Goal: Find specific page/section: Find specific page/section

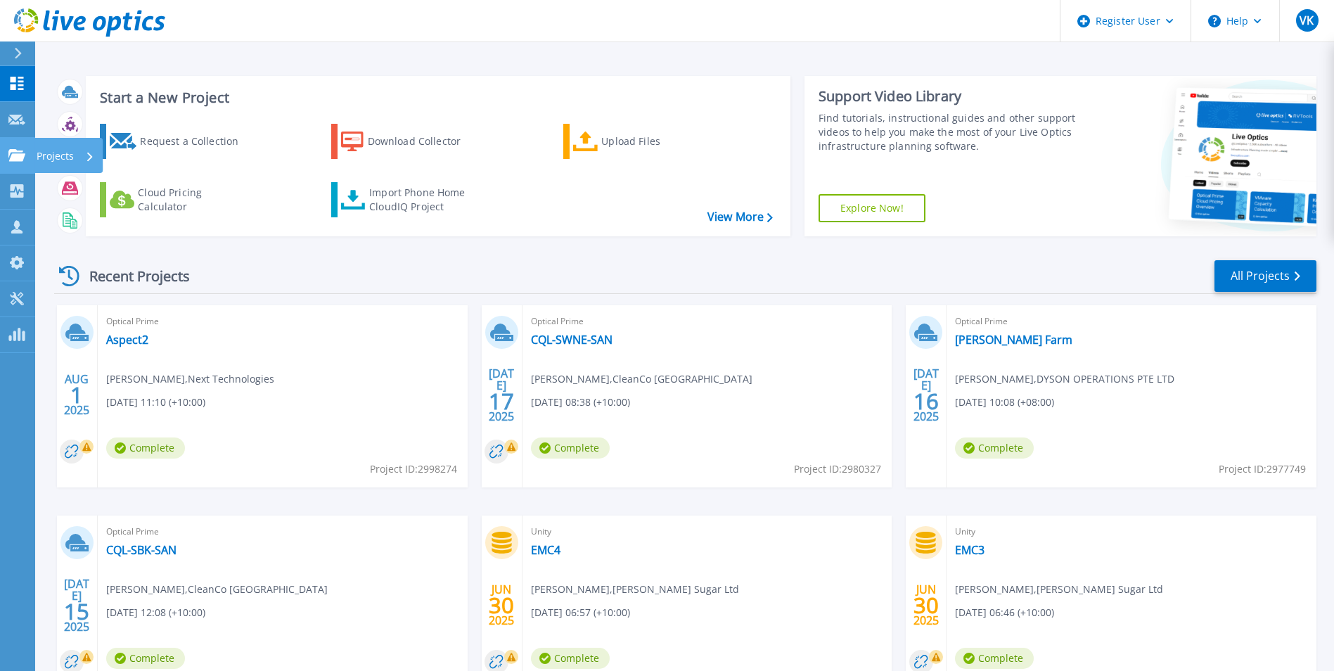
click at [11, 158] on icon at bounding box center [16, 155] width 17 height 12
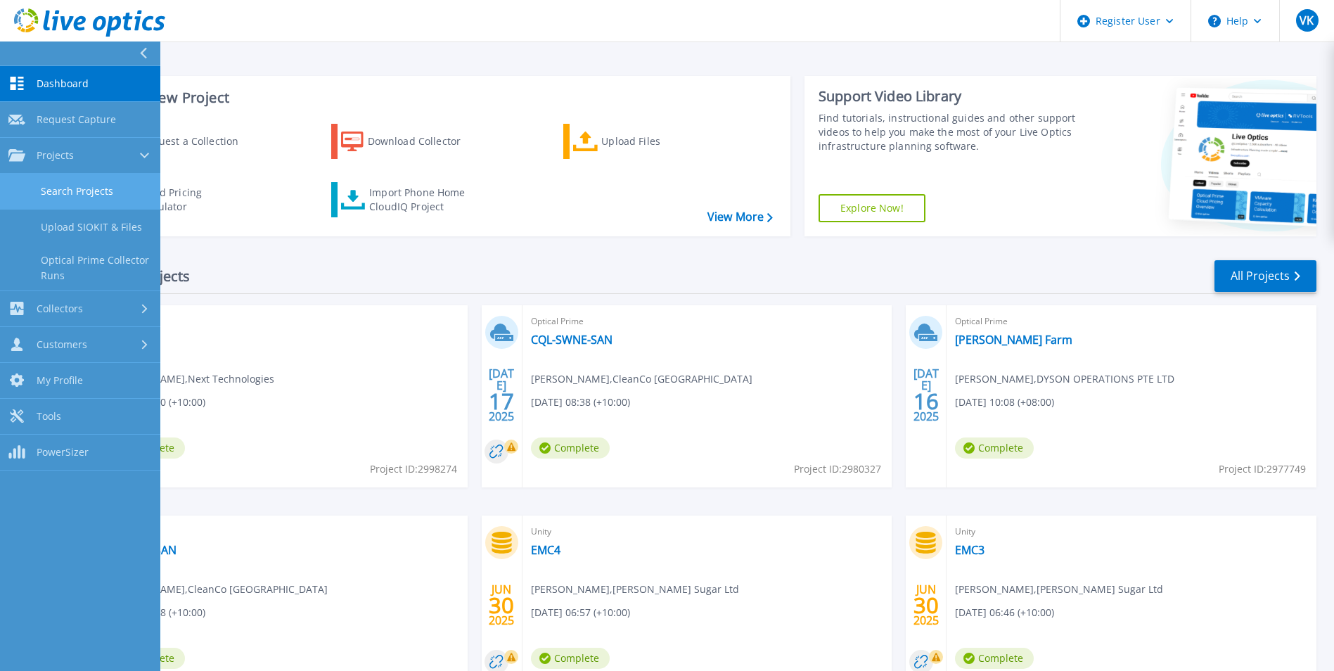
click at [103, 190] on link "Search Projects" at bounding box center [80, 192] width 160 height 36
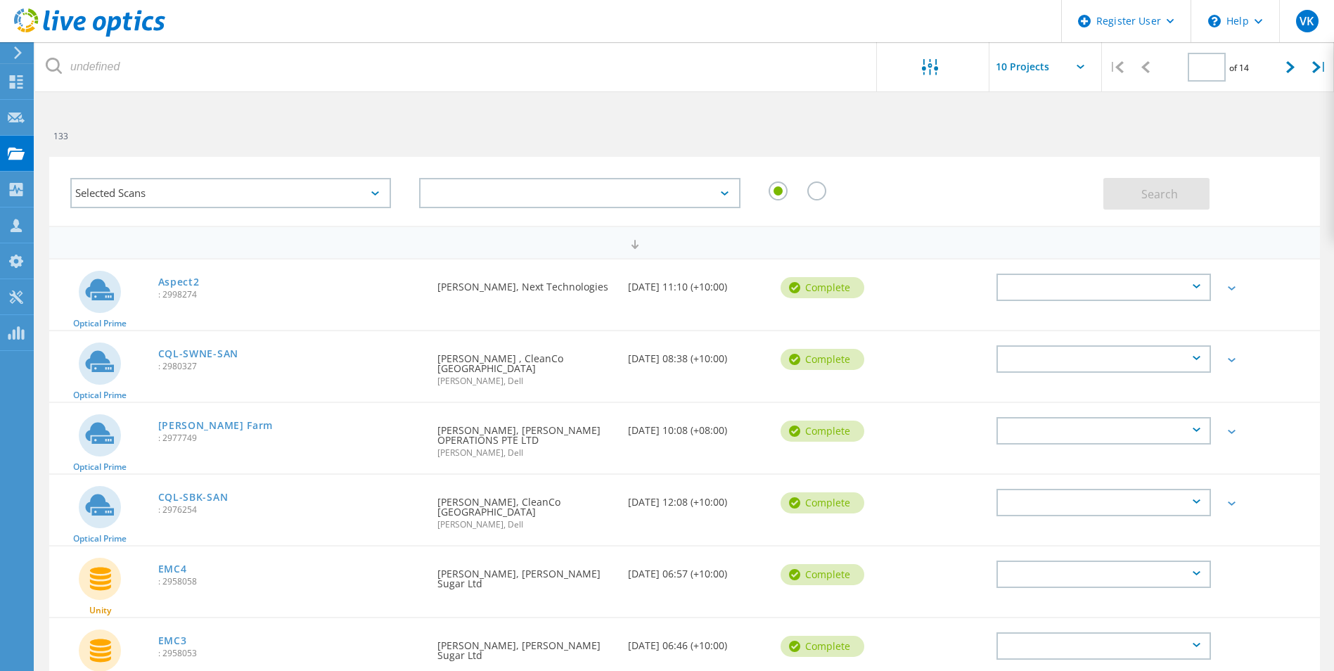
type input "1"
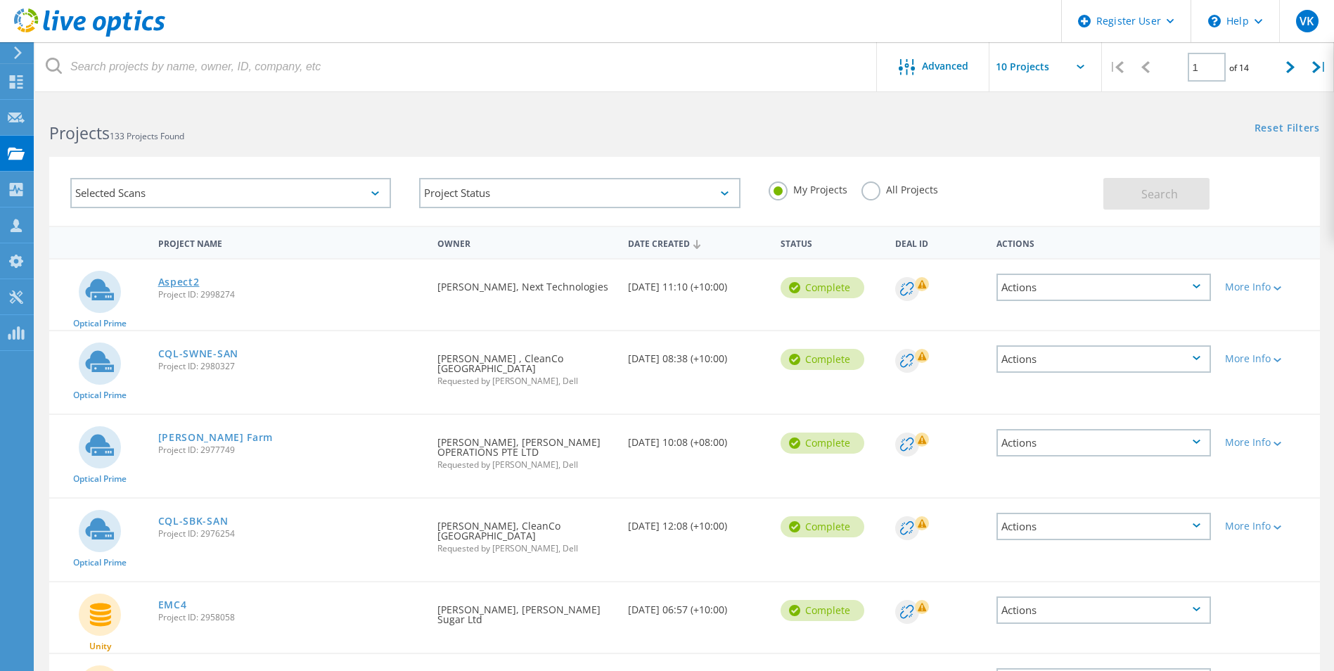
click at [185, 279] on link "Aspect2" at bounding box center [178, 282] width 41 height 10
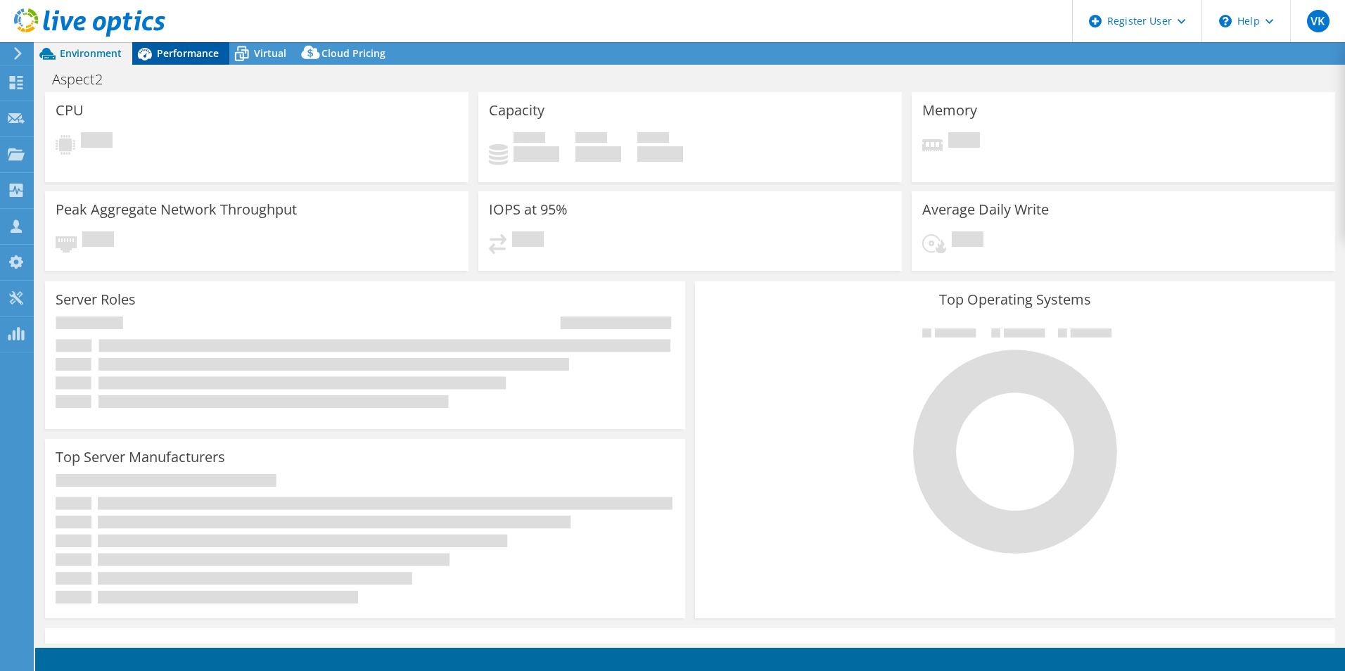
click at [186, 59] on span "Performance" at bounding box center [188, 52] width 62 height 13
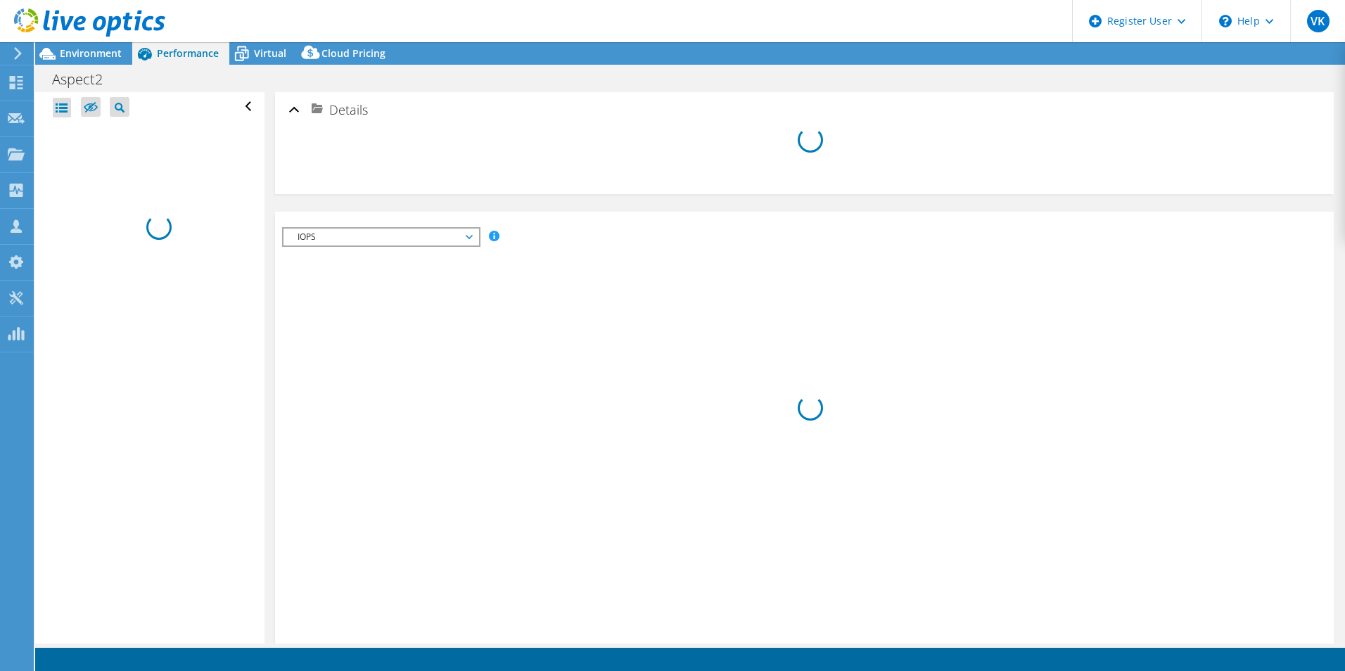
select select "USD"
select select "[GEOGRAPHIC_DATA]"
select select "AUD"
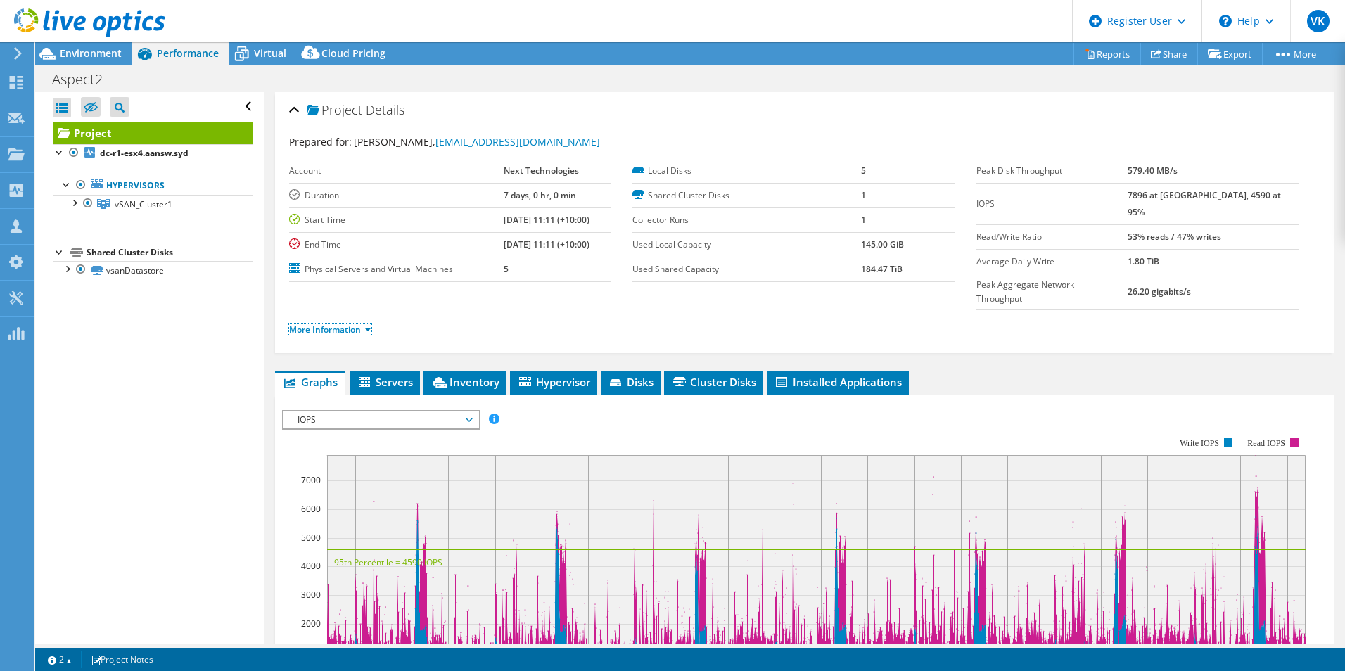
drag, startPoint x: 337, startPoint y: 301, endPoint x: 441, endPoint y: 316, distance: 105.2
click at [338, 323] on link "More Information" at bounding box center [330, 329] width 82 height 12
